Goal: Find specific page/section: Find specific page/section

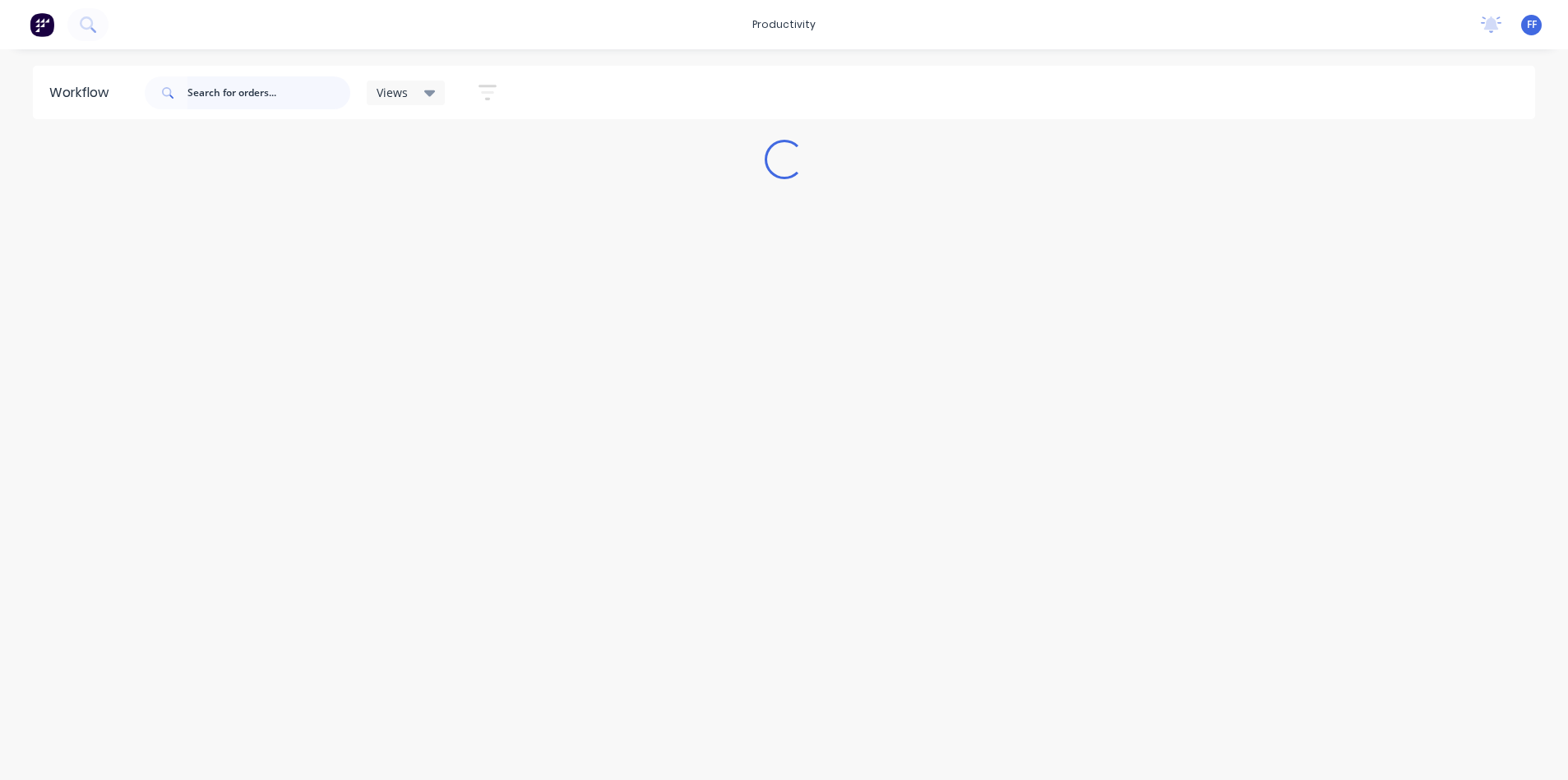
click at [233, 99] on input "text" at bounding box center [269, 93] width 163 height 32
type input "[PERSON_NAME]"
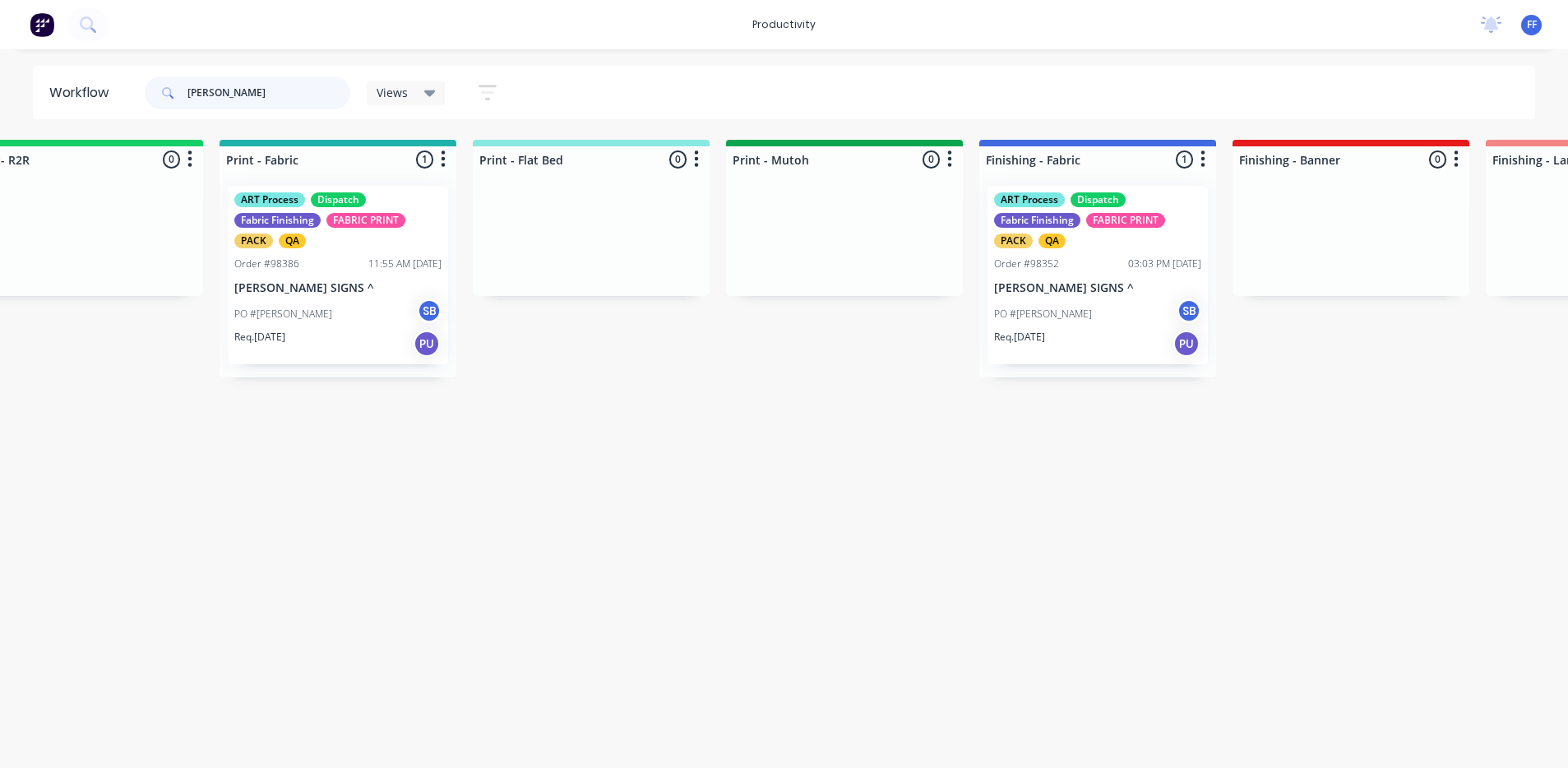
scroll to position [0, 2098]
click at [1000, 315] on p "PO #[PERSON_NAME]" at bounding box center [1040, 314] width 98 height 14
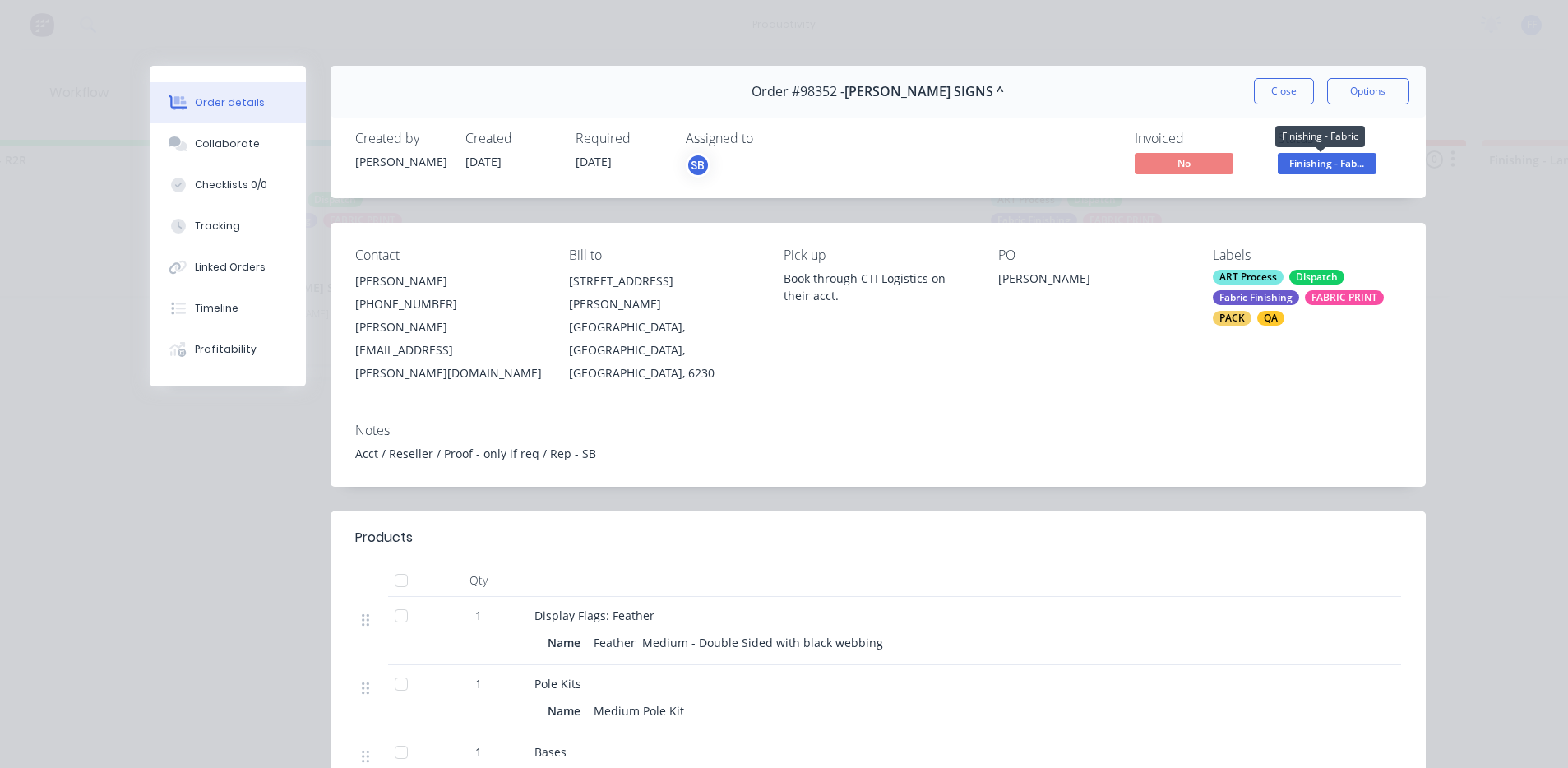
click at [1280, 162] on span "Finishing - Fab..." at bounding box center [1326, 163] width 98 height 21
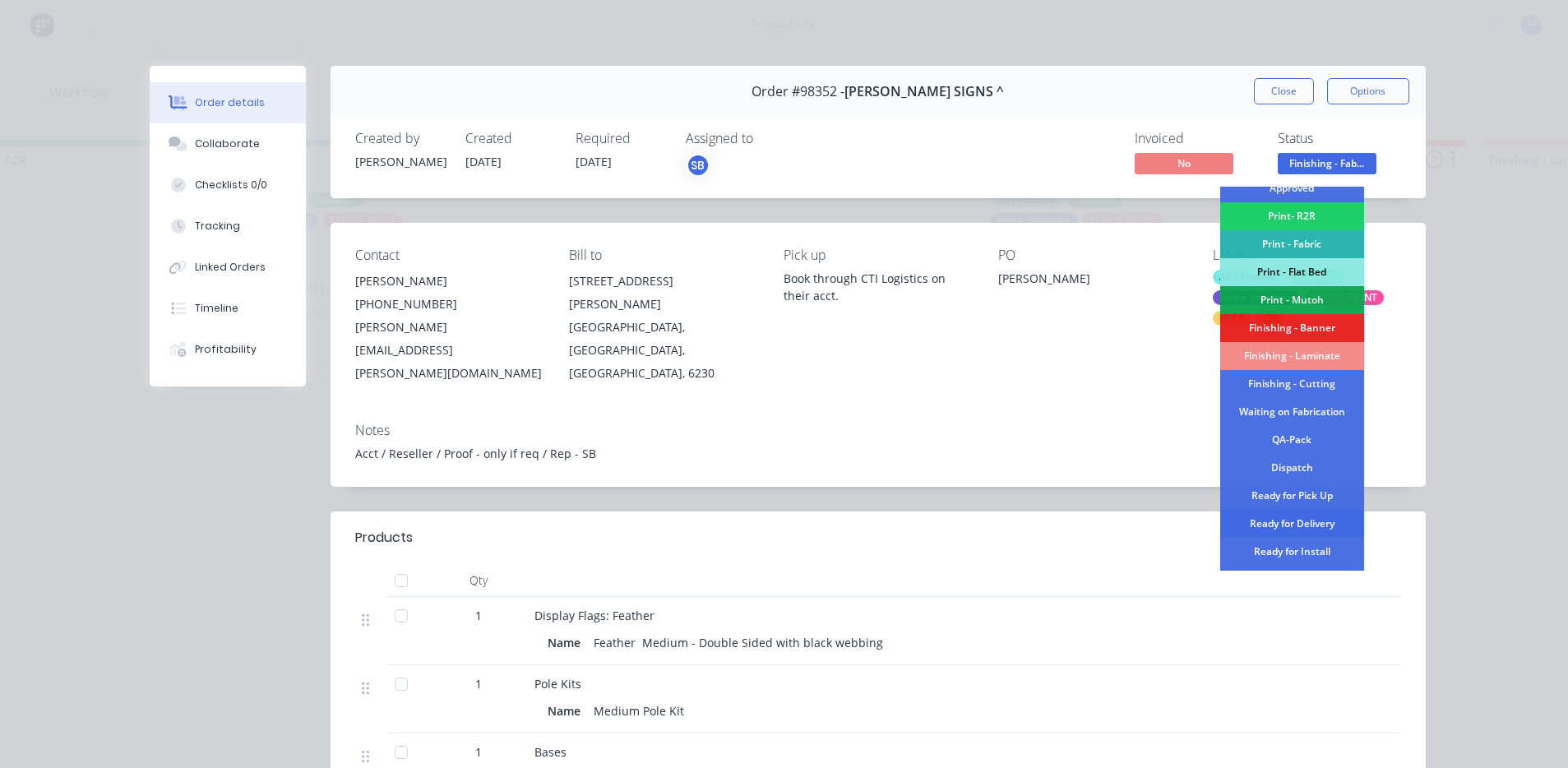
scroll to position [247, 0]
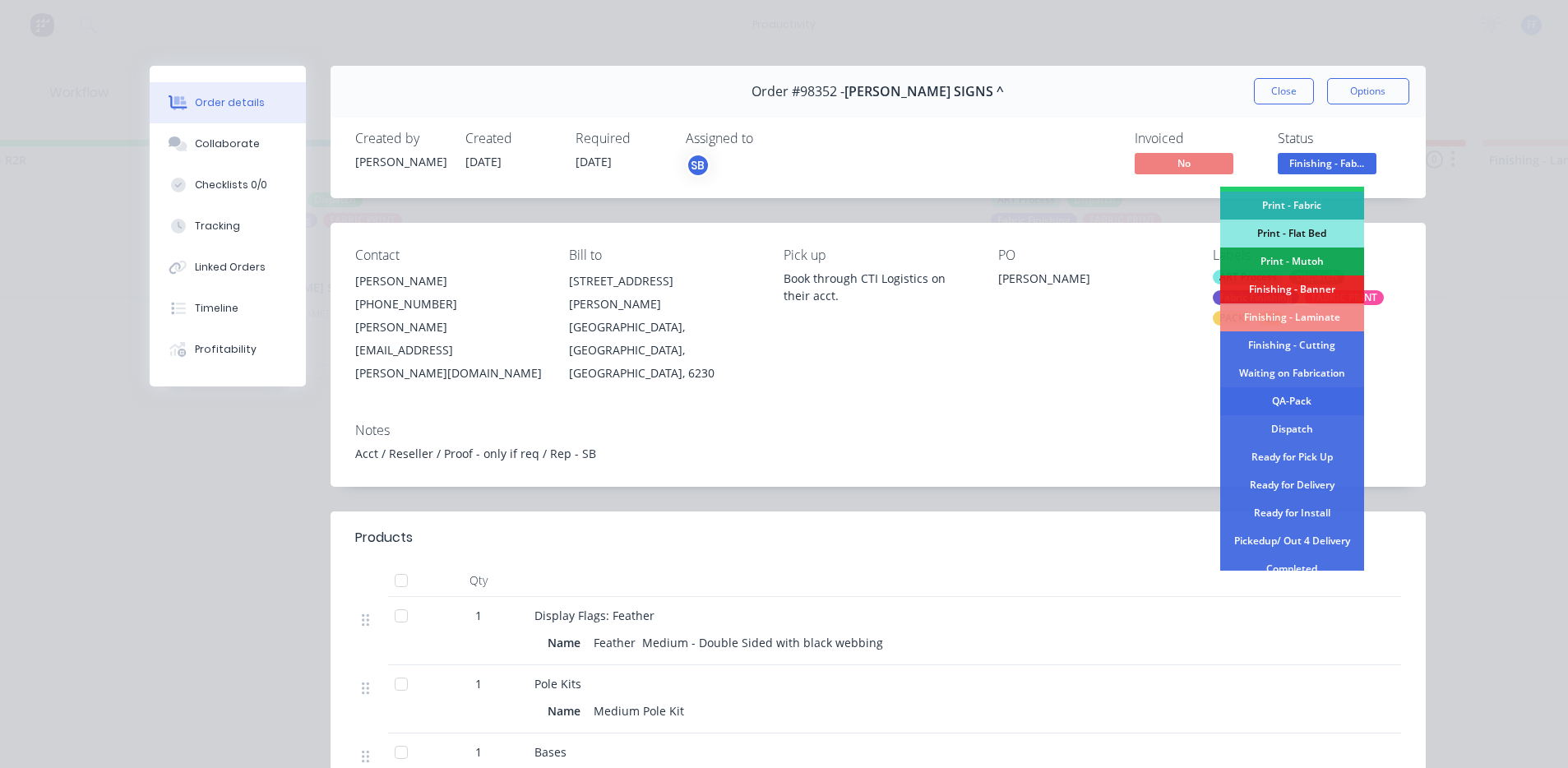
click at [1304, 400] on div "QA-Pack" at bounding box center [1292, 400] width 144 height 28
